Goal: Information Seeking & Learning: Learn about a topic

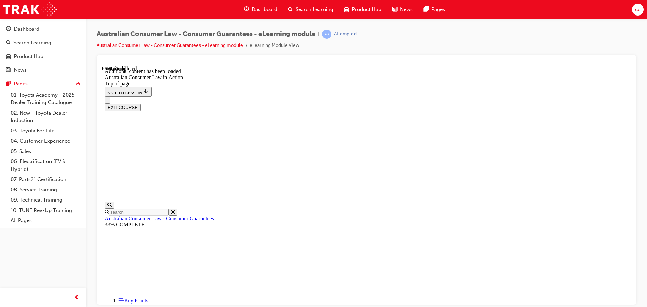
scroll to position [386, 0]
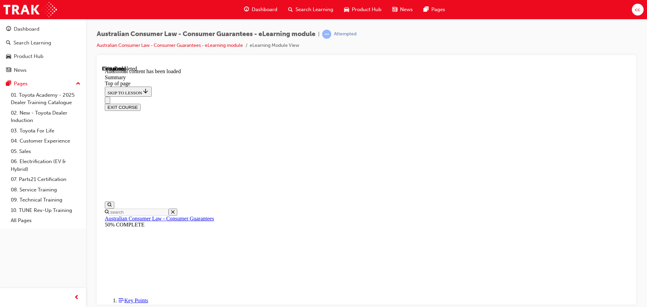
scroll to position [218, 0]
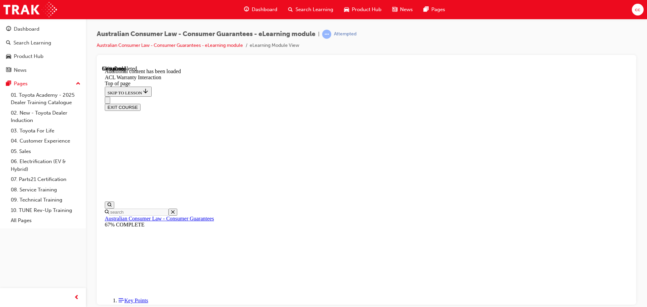
scroll to position [412, 0]
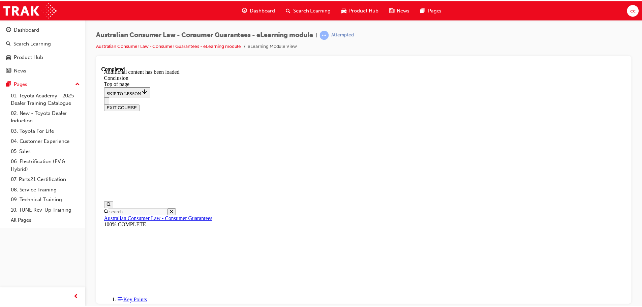
scroll to position [54, 0]
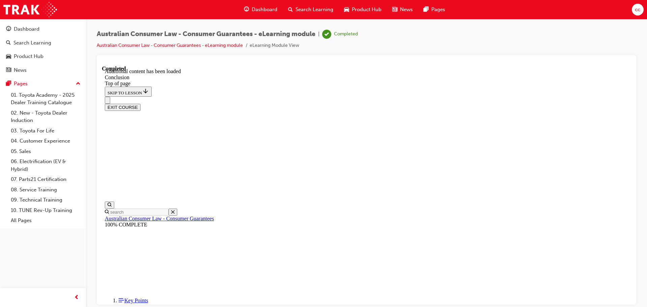
click at [141, 103] on button "EXIT COURSE" at bounding box center [123, 106] width 36 height 7
click at [297, 9] on span "Search Learning" at bounding box center [315, 10] width 38 height 8
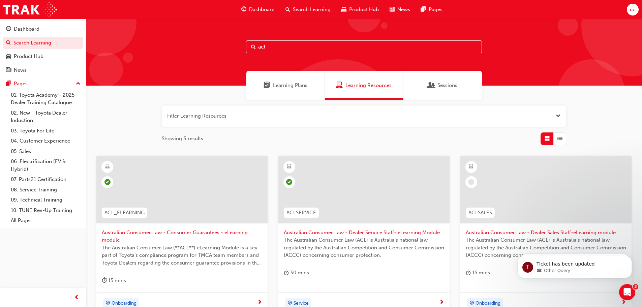
click at [182, 191] on div at bounding box center [181, 189] width 171 height 67
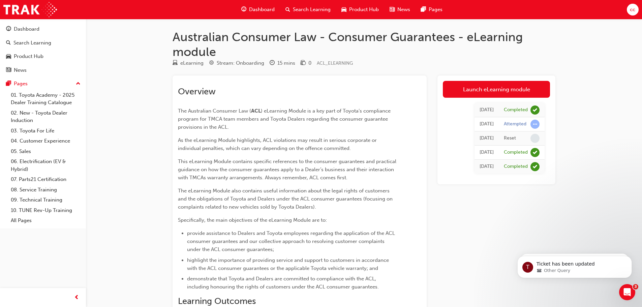
click at [631, 5] on div "cc" at bounding box center [633, 10] width 12 height 12
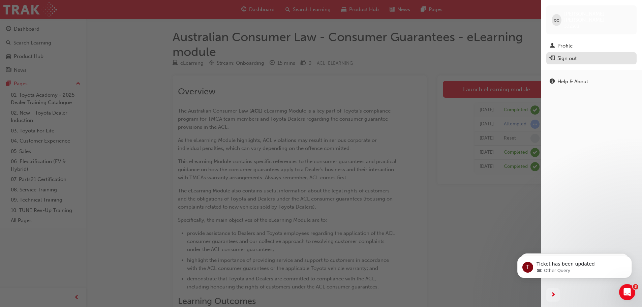
click at [572, 55] on div "Sign out" at bounding box center [566, 59] width 19 height 8
